Goal: Information Seeking & Learning: Learn about a topic

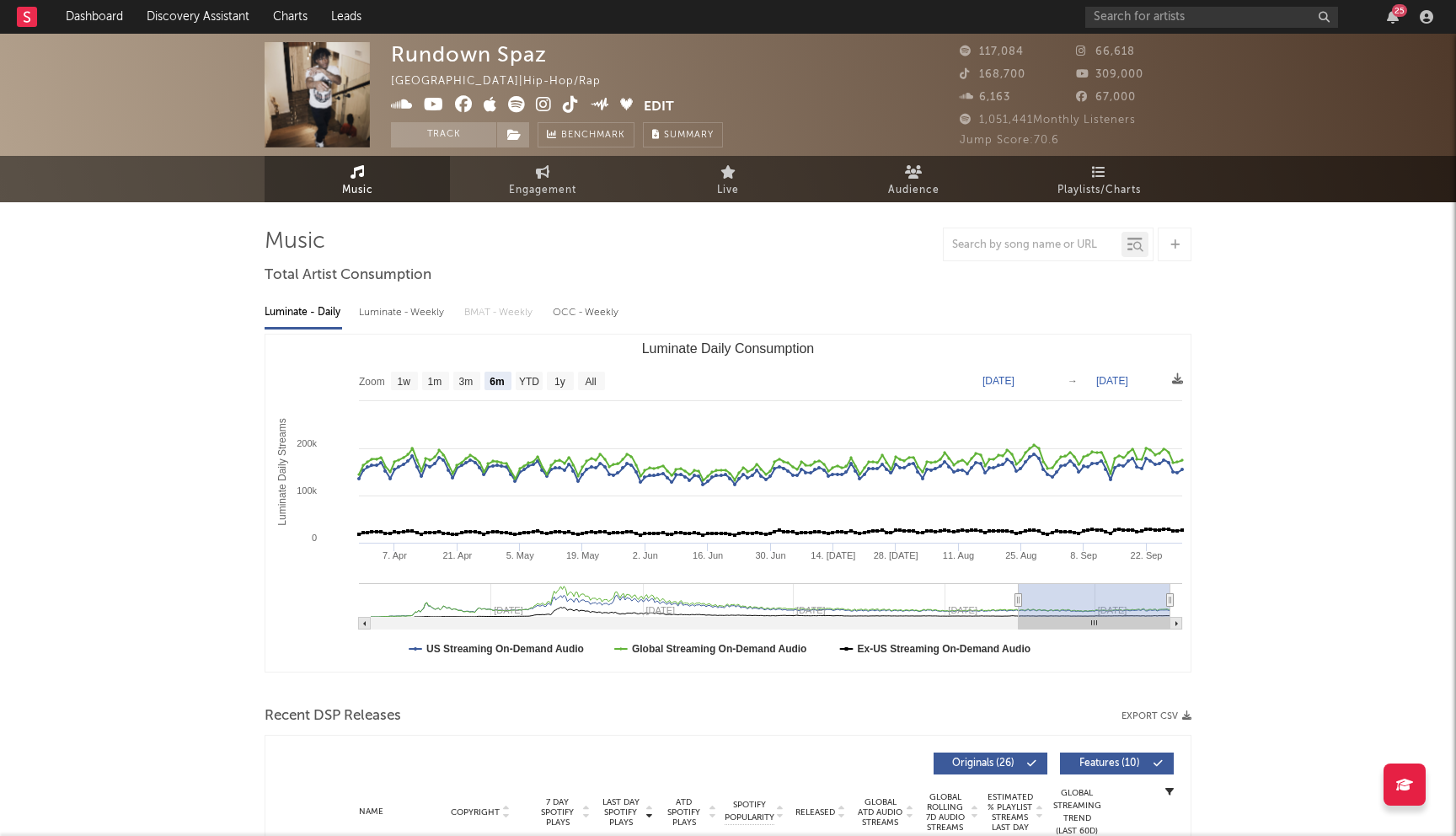
select select "6m"
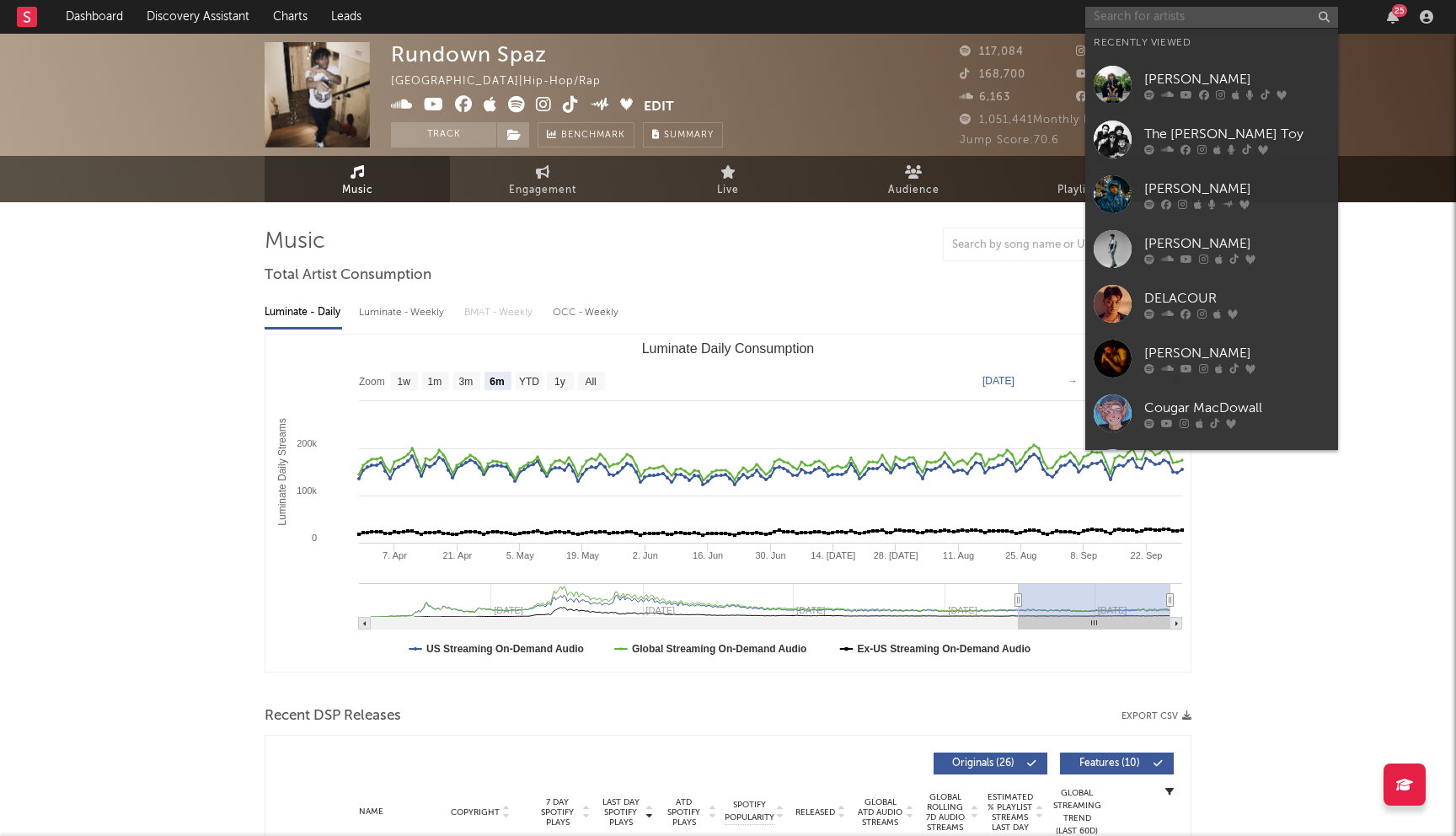
click at [1114, 23] on input "text" at bounding box center [1211, 17] width 252 height 21
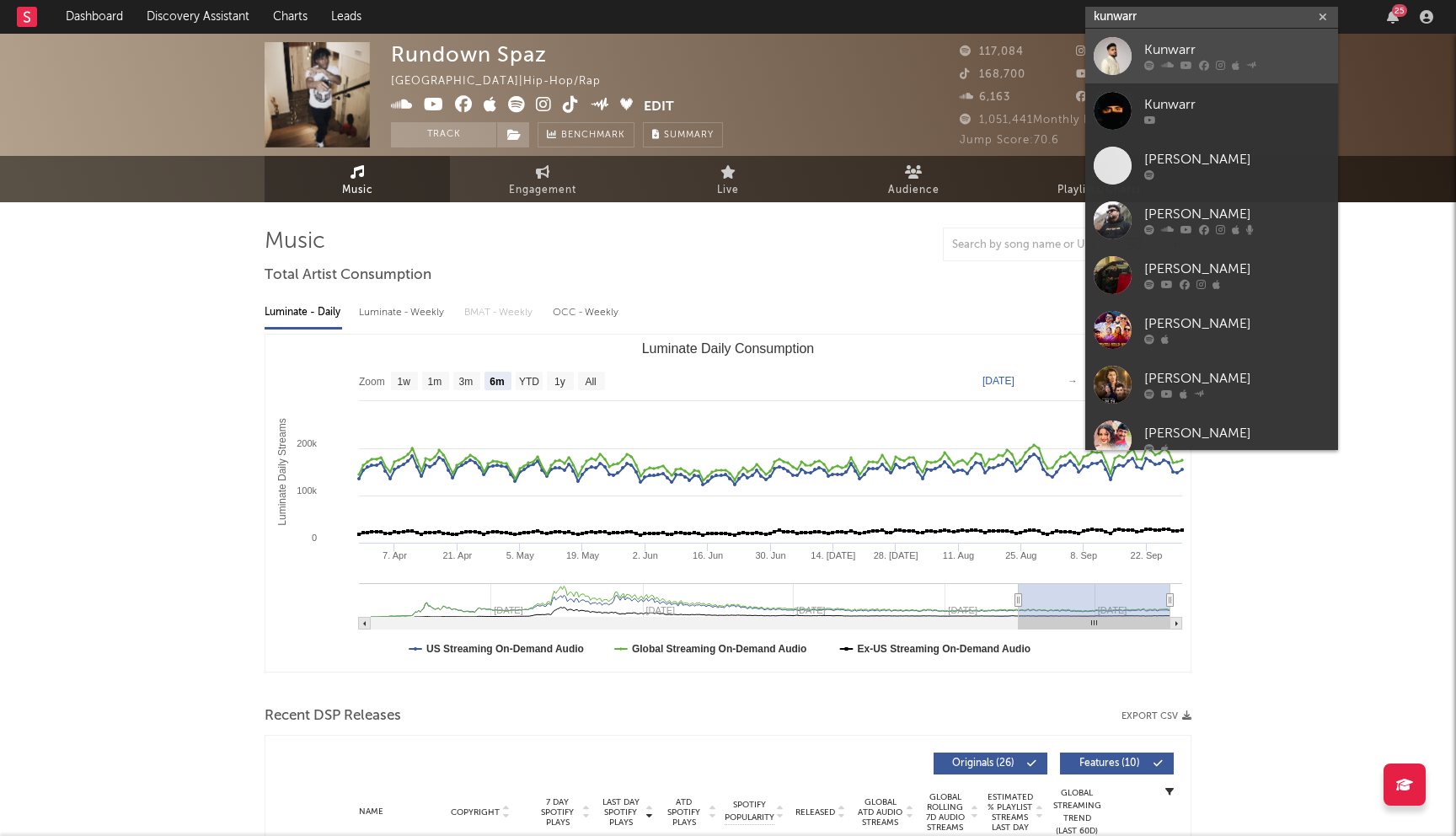
type input "kunwarr"
click at [1187, 54] on div "Kunwarr" at bounding box center [1237, 51] width 185 height 20
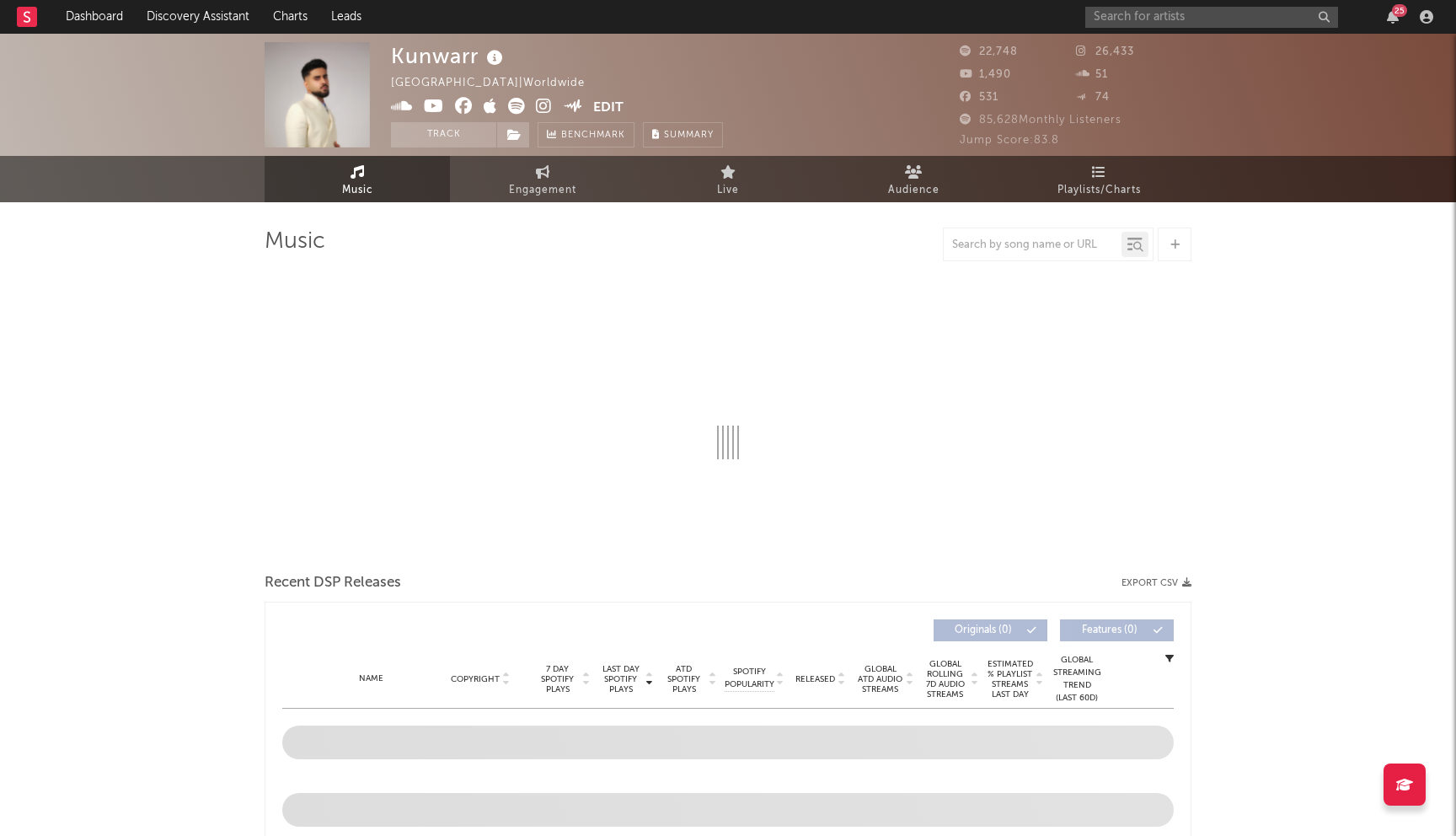
select select "6m"
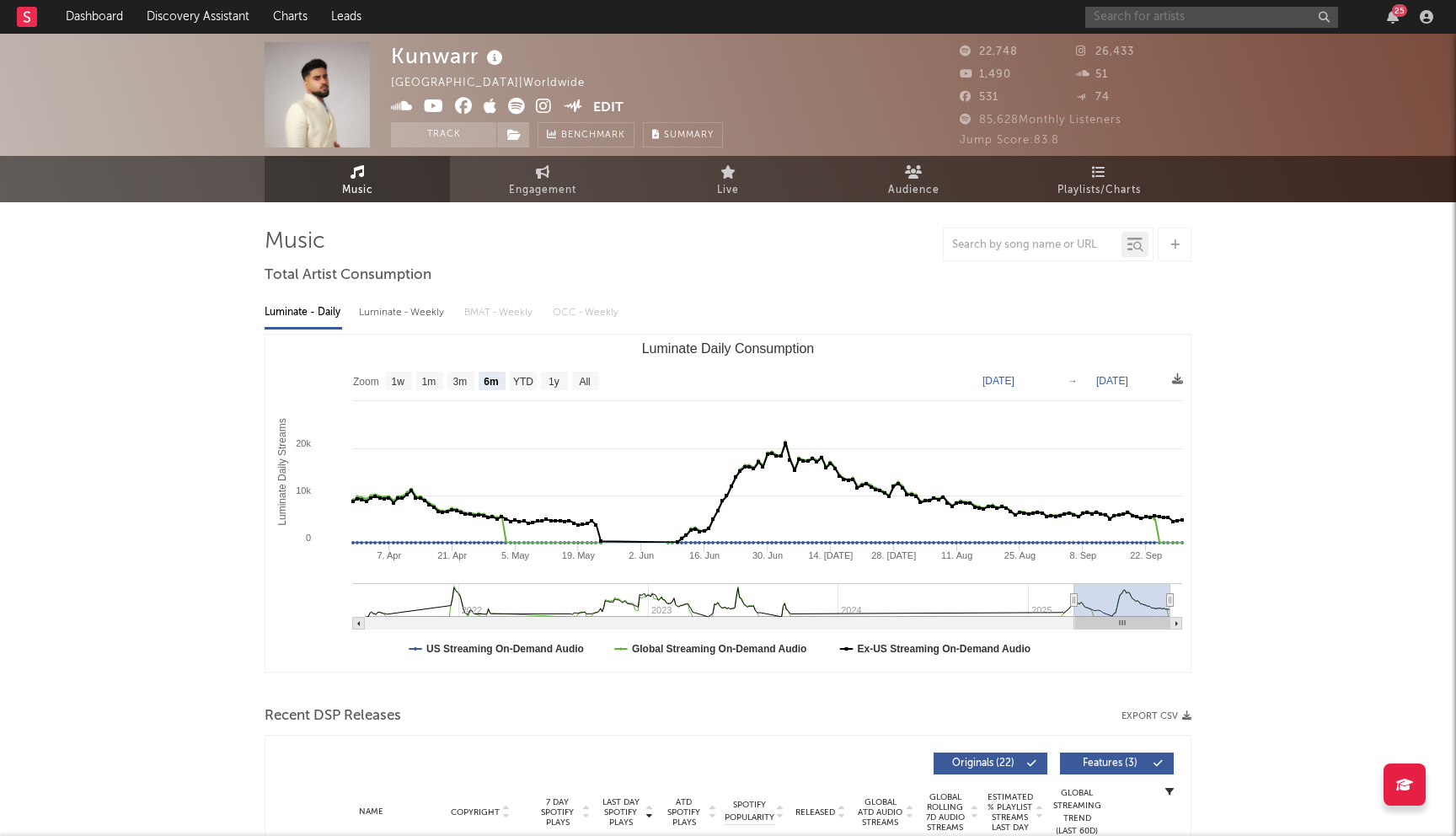
click at [1106, 19] on input "text" at bounding box center [1211, 17] width 252 height 21
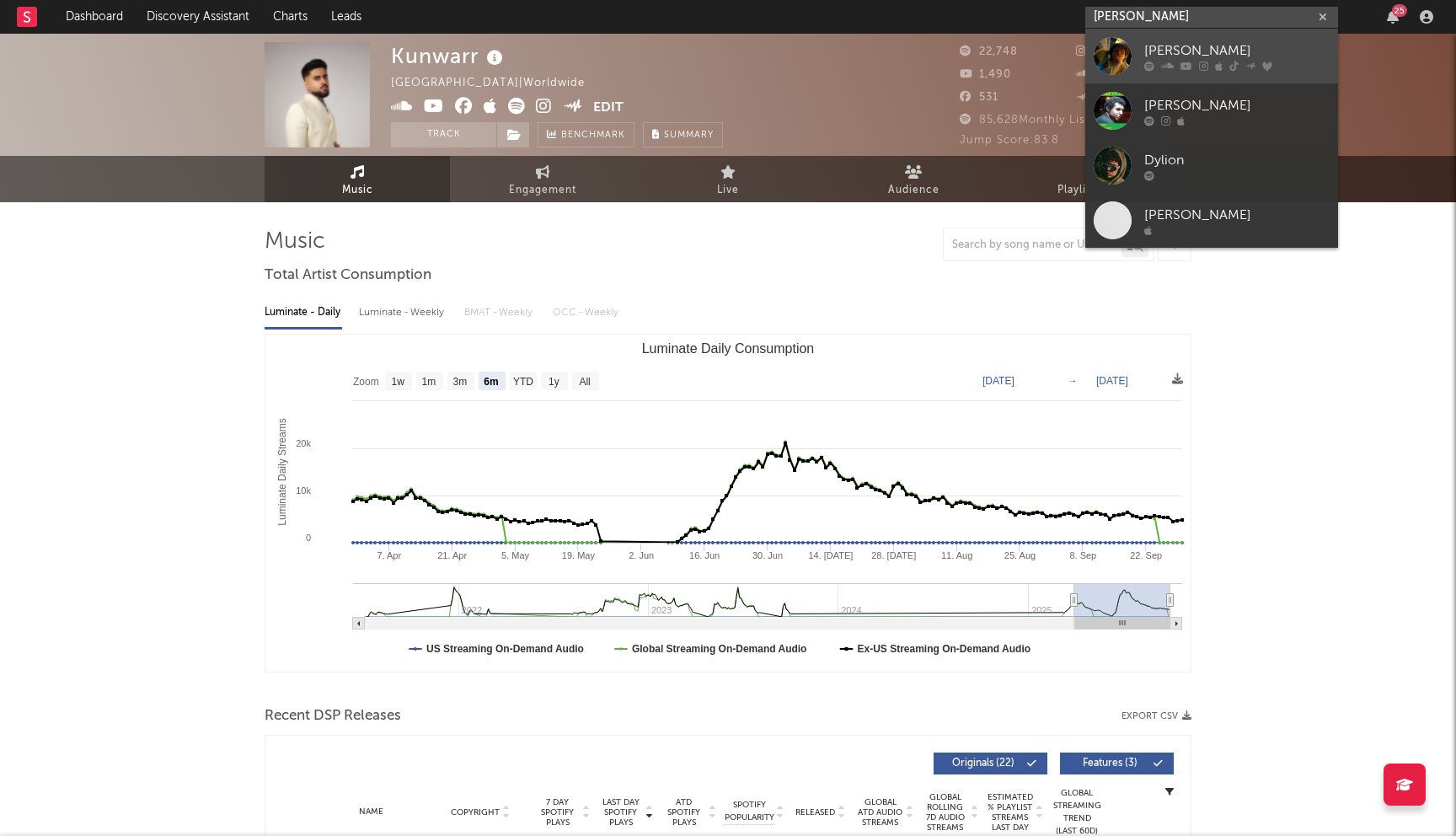
type input "[PERSON_NAME]"
click at [1185, 53] on div "[PERSON_NAME]" at bounding box center [1237, 51] width 185 height 20
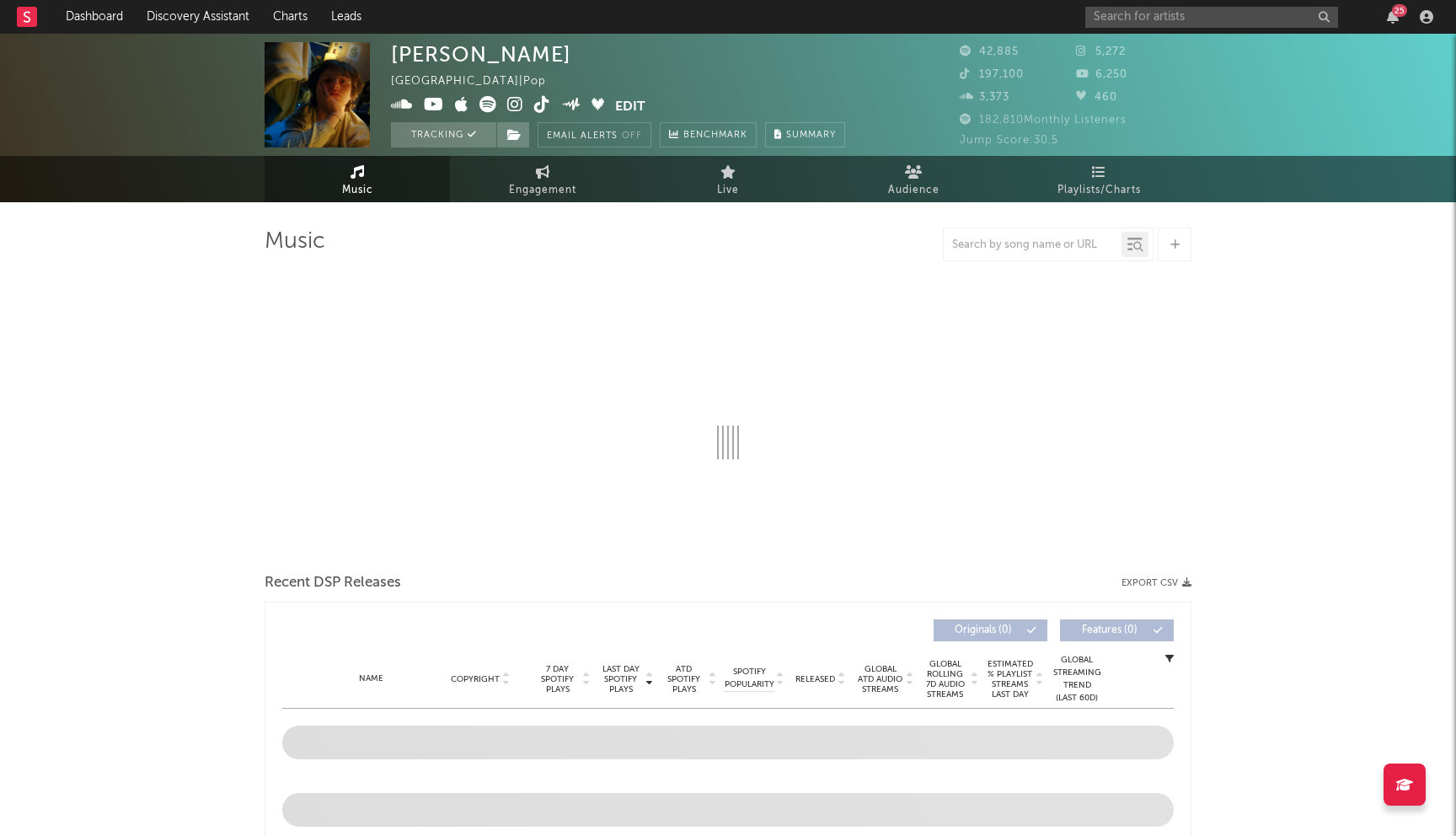
select select "6m"
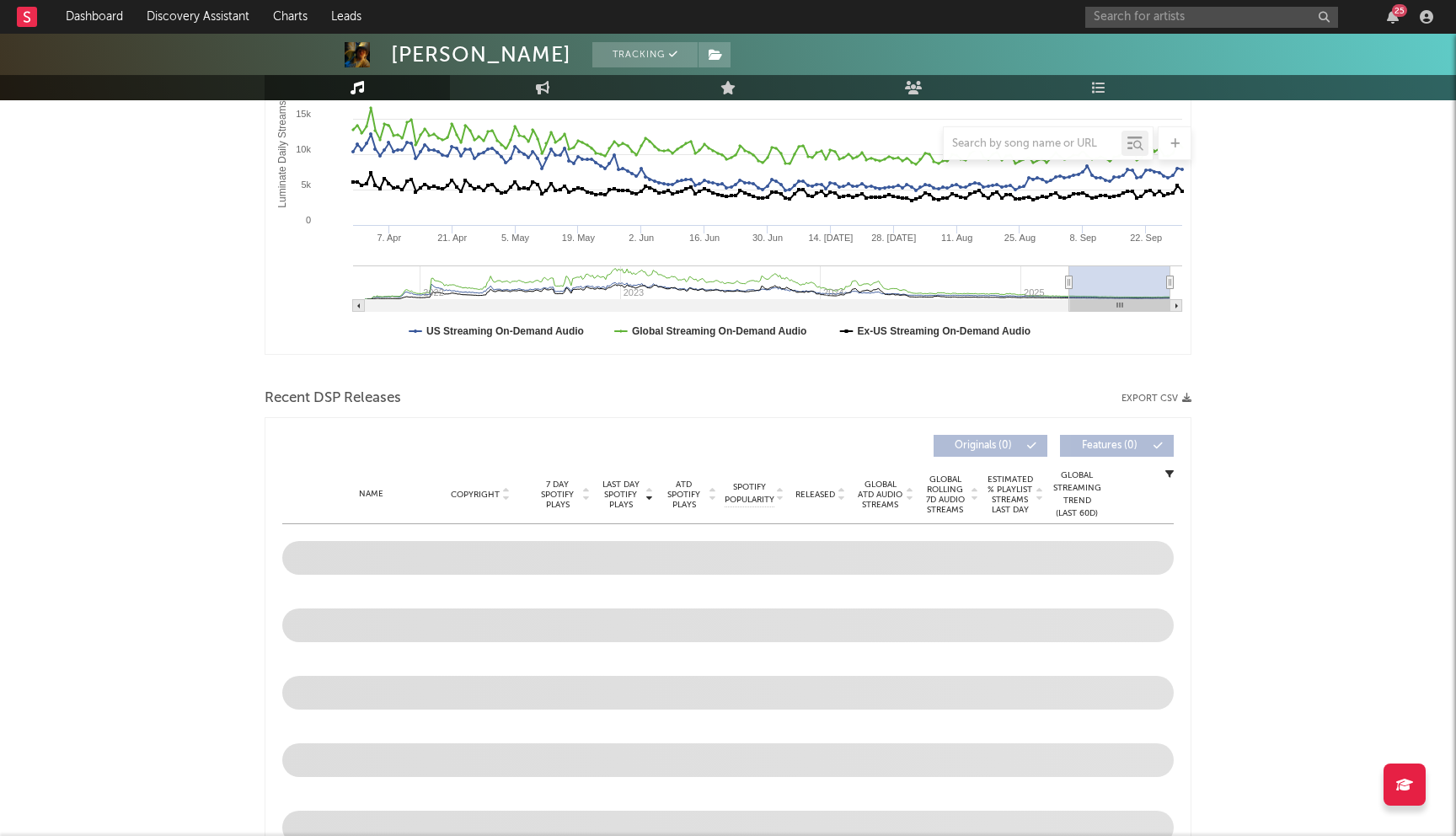
scroll to position [402, 0]
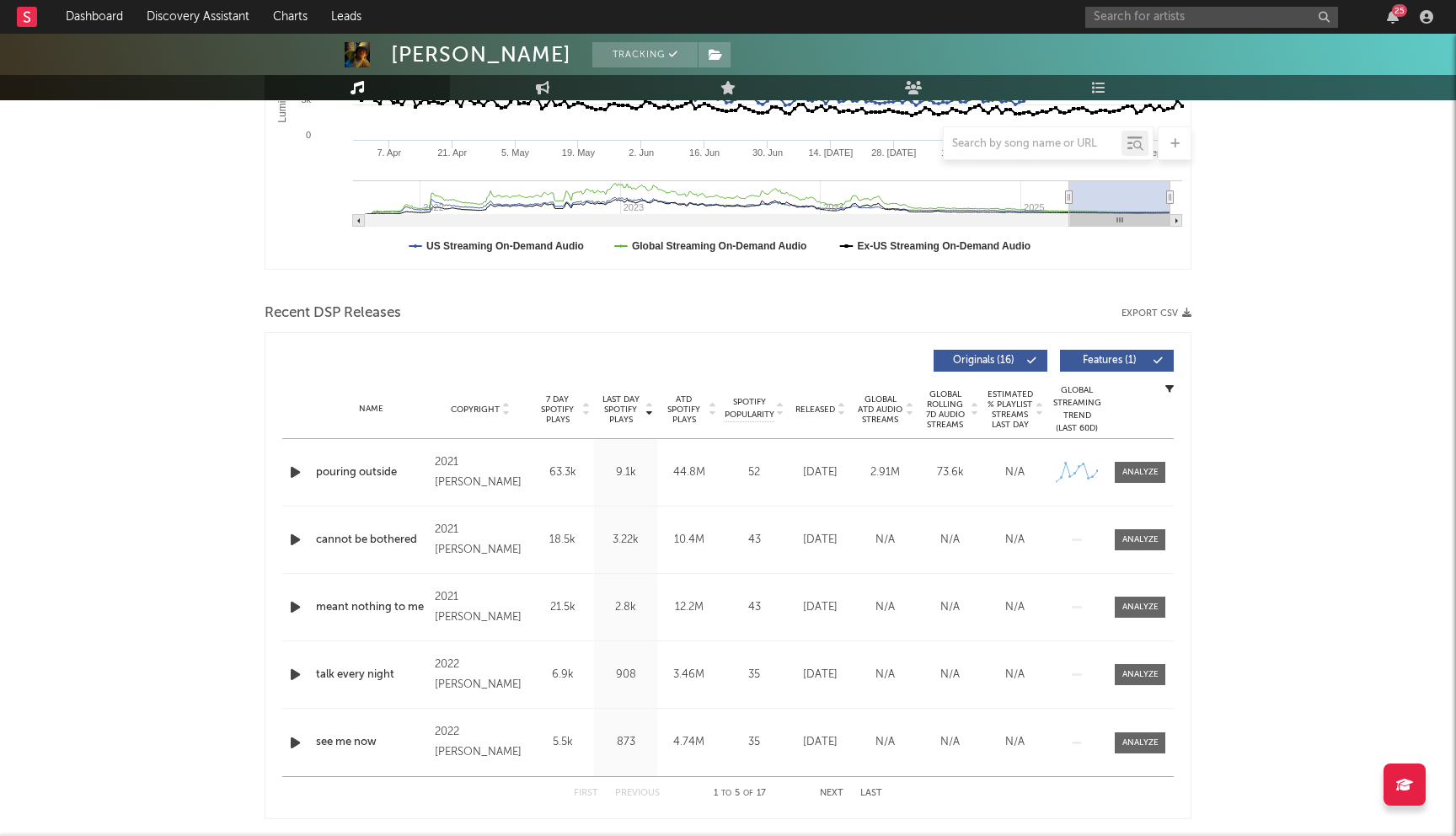
click at [825, 789] on button "Next" at bounding box center [832, 793] width 24 height 9
click at [825, 788] on div "First Previous 11 to 15 of 17 Next Last" at bounding box center [728, 793] width 308 height 33
click at [633, 787] on div "First Previous 11 to 15 of 17 Next Last" at bounding box center [728, 793] width 308 height 33
click at [633, 793] on button "Previous" at bounding box center [637, 793] width 45 height 9
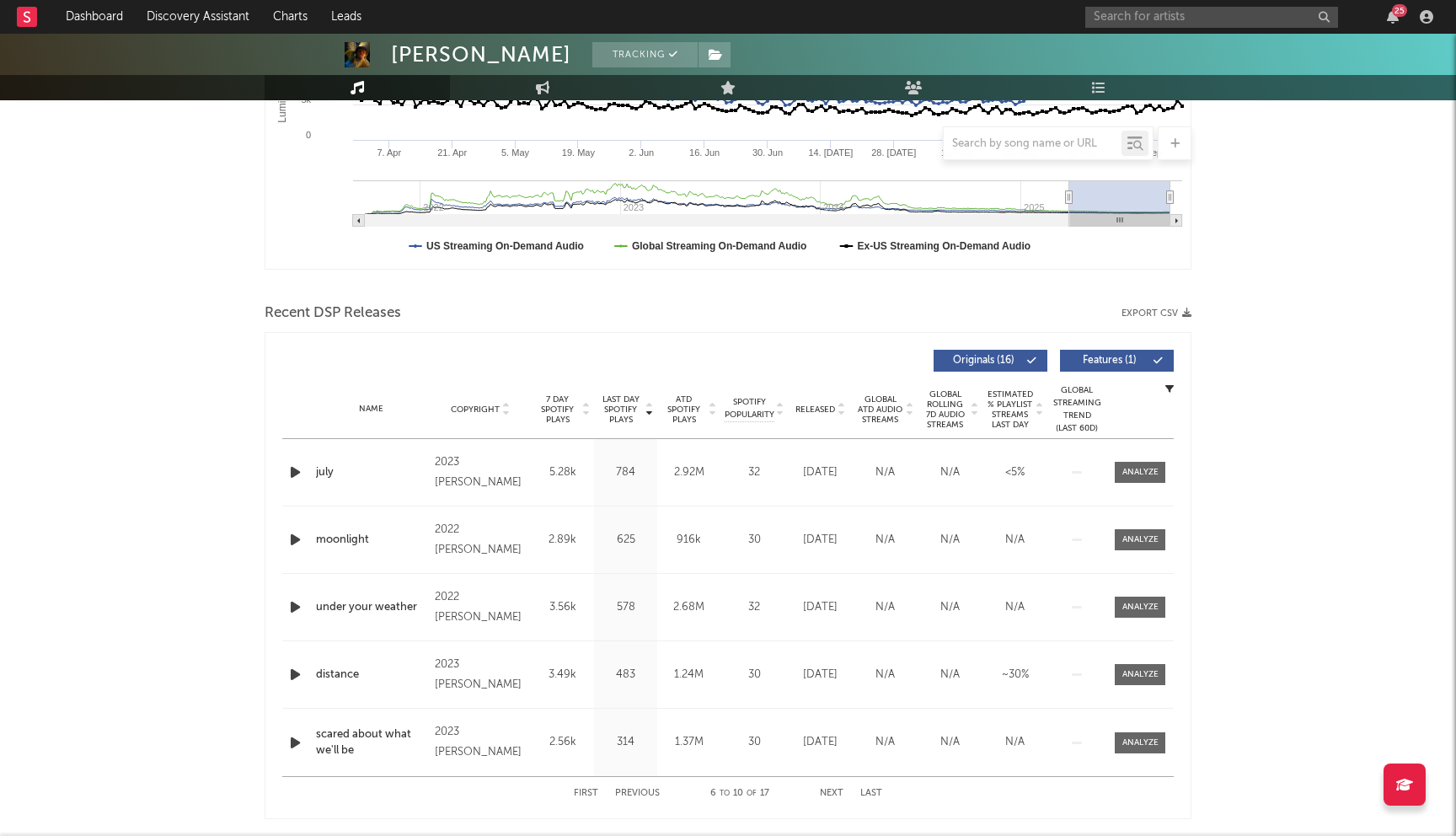
click at [633, 793] on button "Previous" at bounding box center [637, 793] width 45 height 9
